Goal: Task Accomplishment & Management: Use online tool/utility

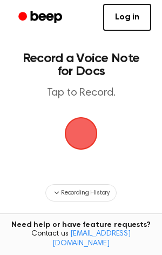
click at [80, 137] on span "button" at bounding box center [81, 133] width 33 height 33
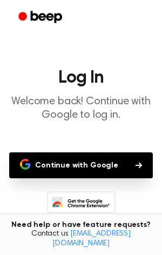
click at [69, 172] on button "Continue with Google" at bounding box center [81, 165] width 144 height 26
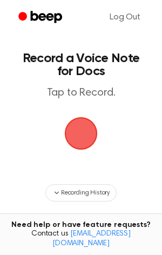
click at [75, 142] on span "button" at bounding box center [80, 133] width 49 height 49
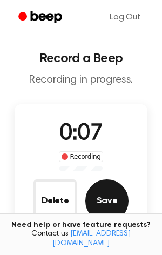
click at [122, 190] on button "Save" at bounding box center [106, 201] width 43 height 43
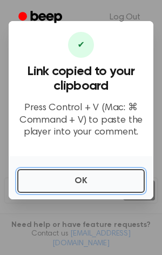
click at [122, 190] on button "OK" at bounding box center [81, 181] width 128 height 24
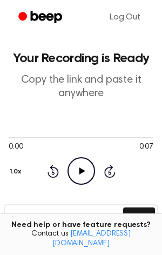
click at [77, 165] on icon "Play Audio" at bounding box center [82, 171] width 28 height 28
